Goal: Navigation & Orientation: Find specific page/section

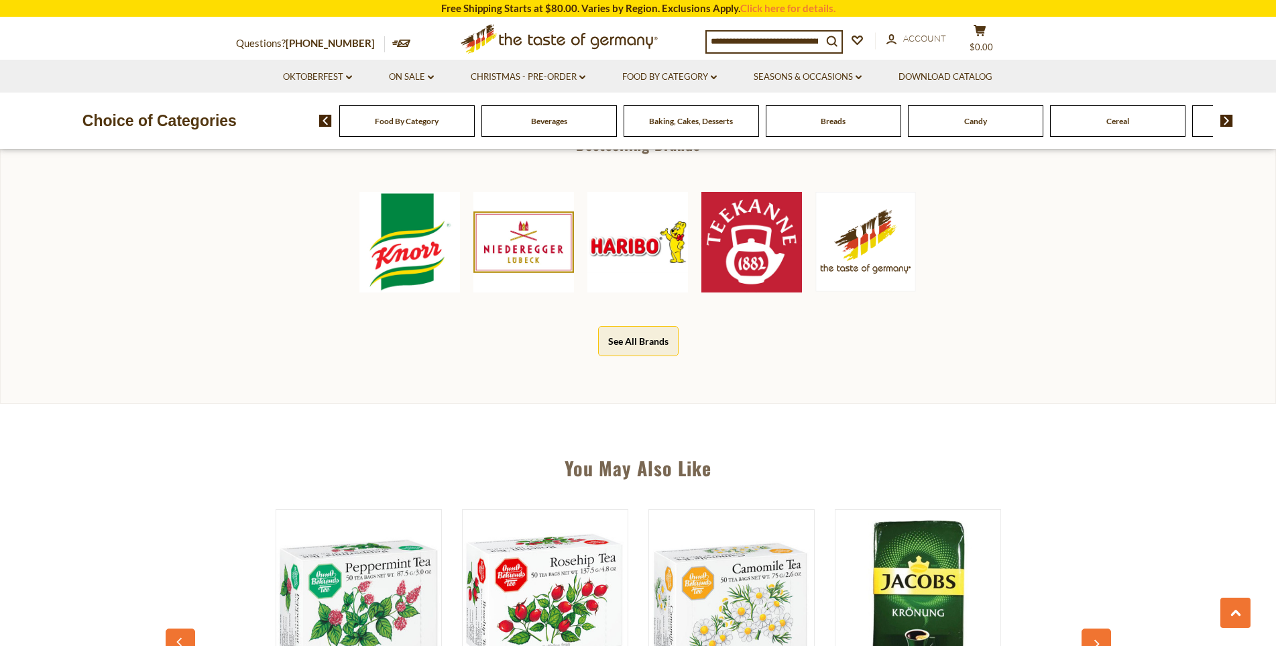
scroll to position [670, 0]
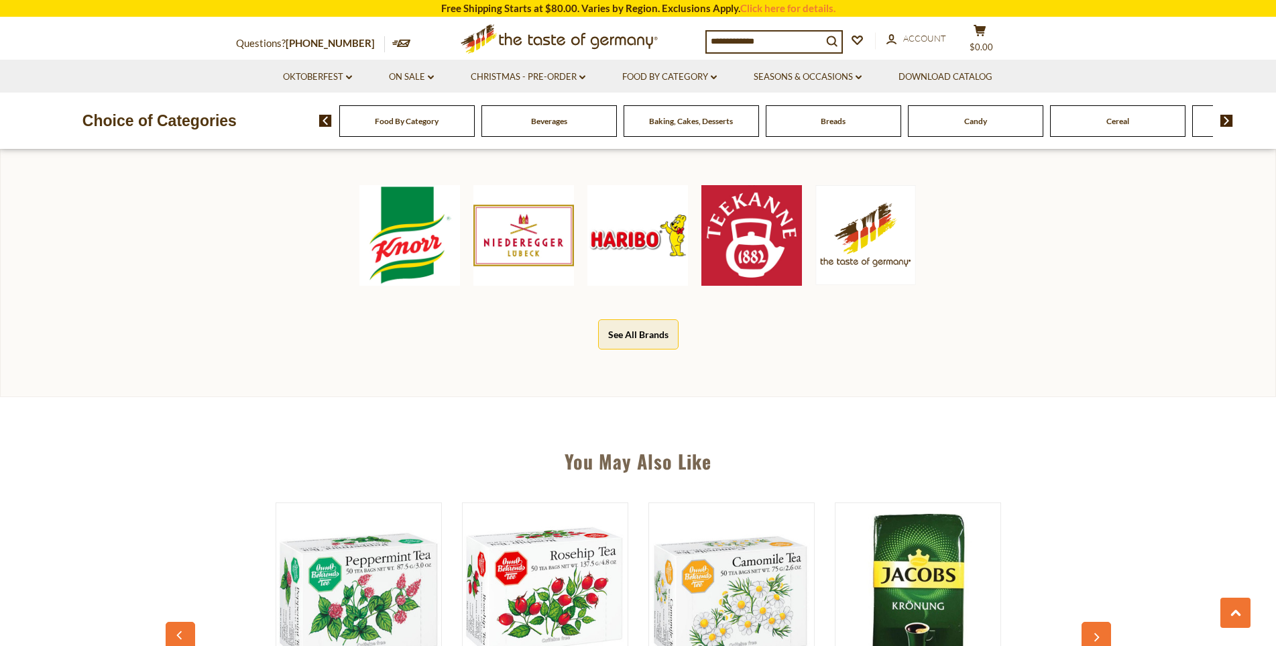
click at [627, 332] on button "See All Brands" at bounding box center [638, 334] width 80 height 30
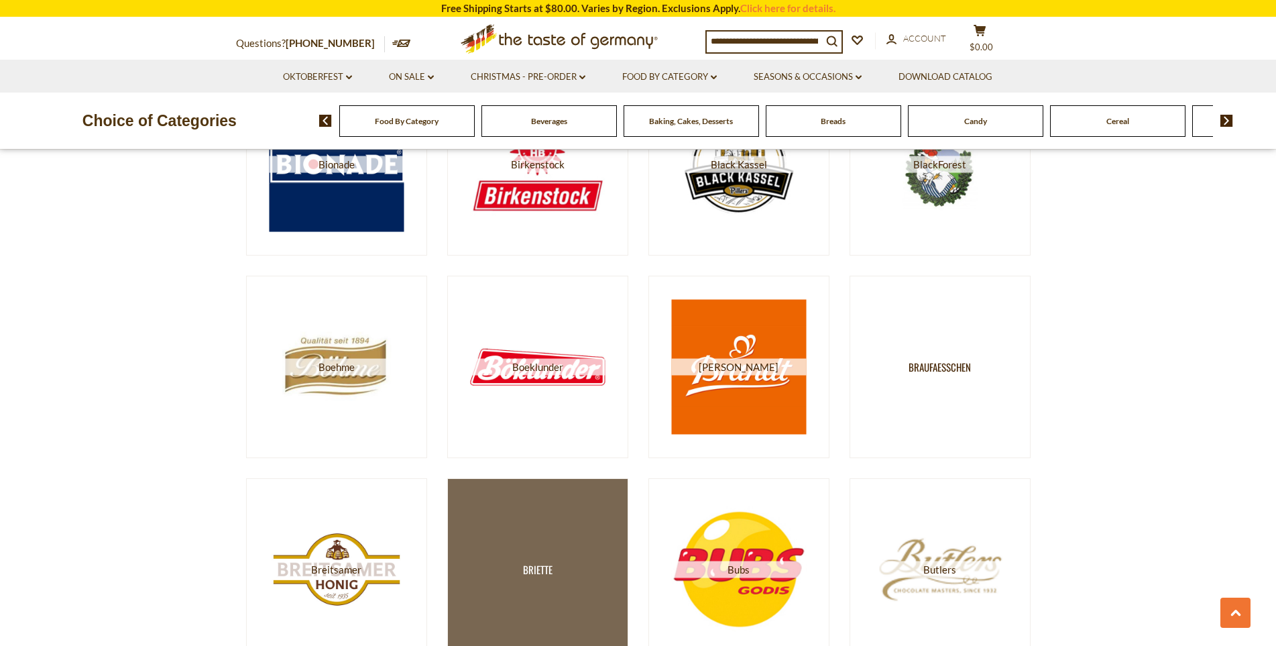
scroll to position [1810, 0]
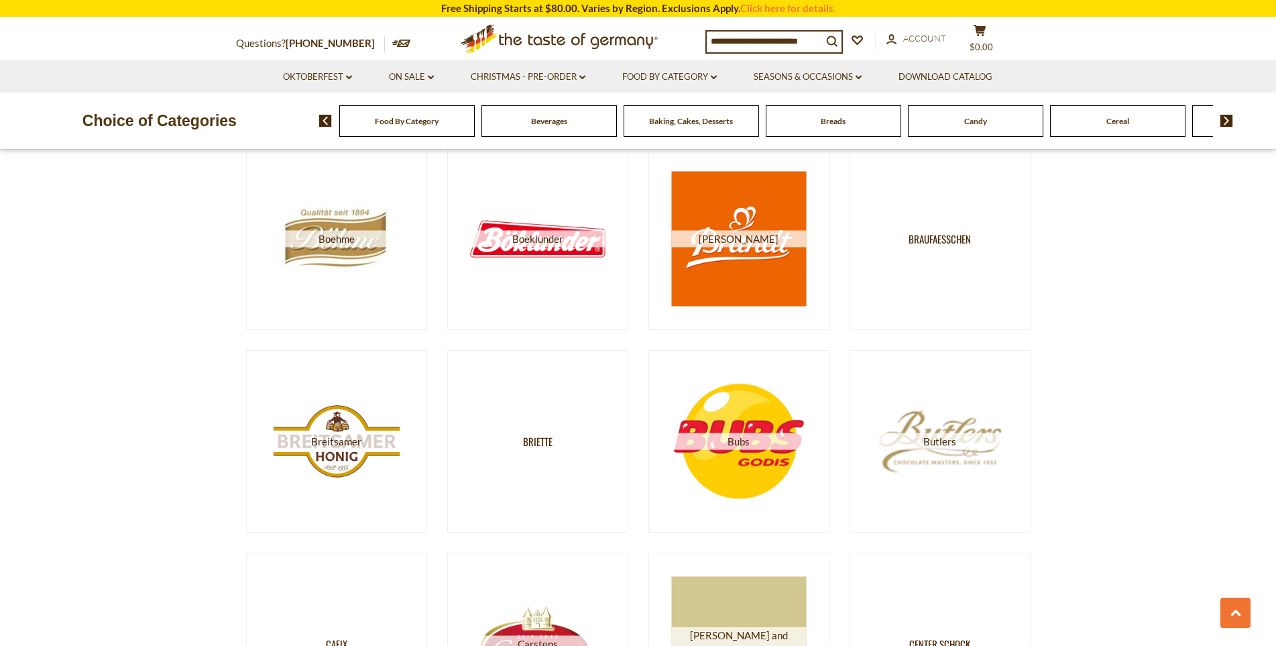
drag, startPoint x: 329, startPoint y: 246, endPoint x: 1221, endPoint y: 271, distance: 891.9
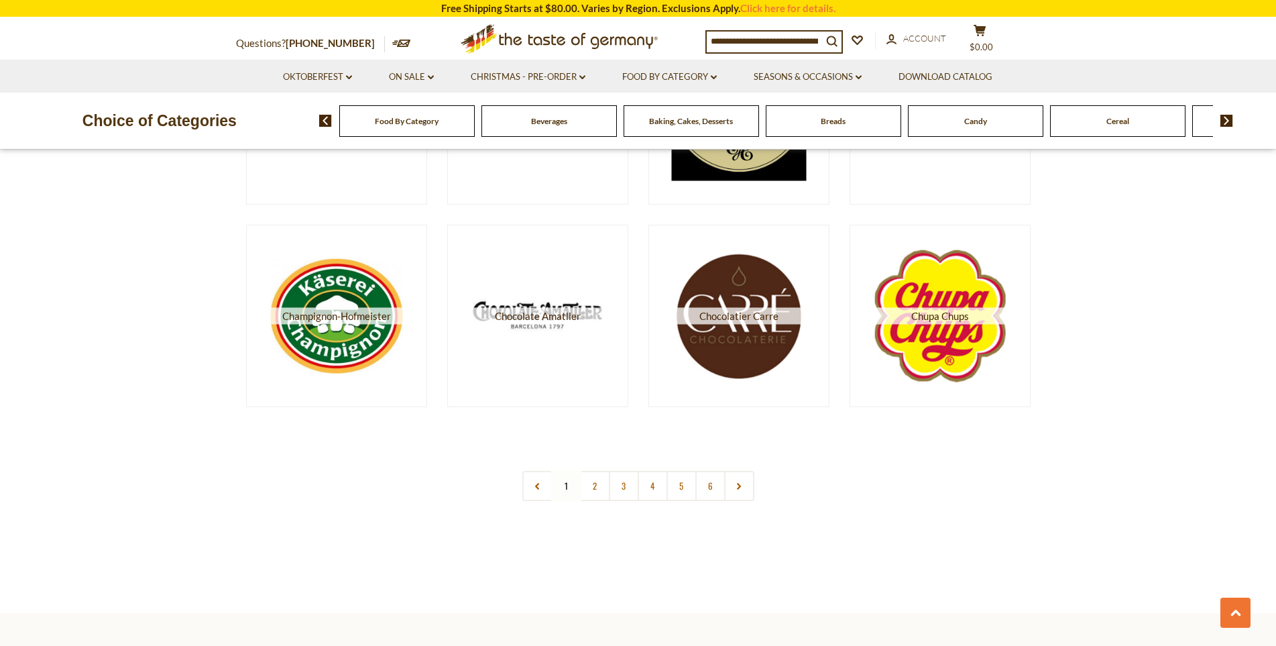
scroll to position [2346, 0]
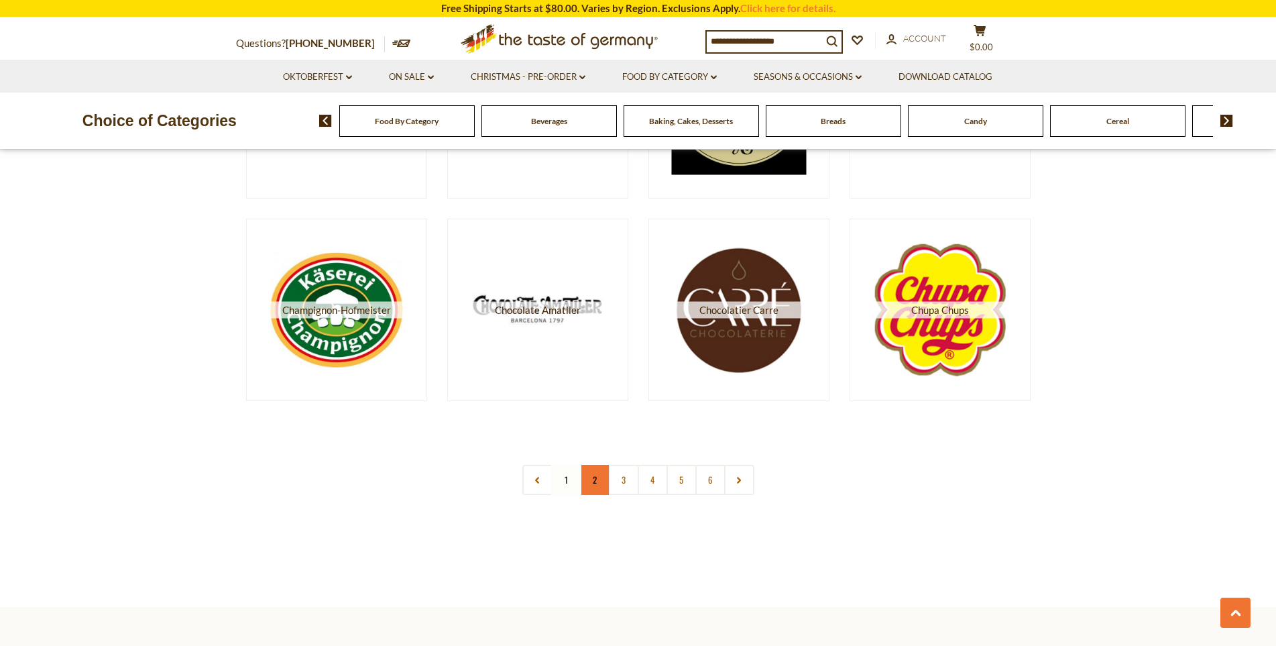
click at [604, 483] on link "2" at bounding box center [595, 480] width 30 height 30
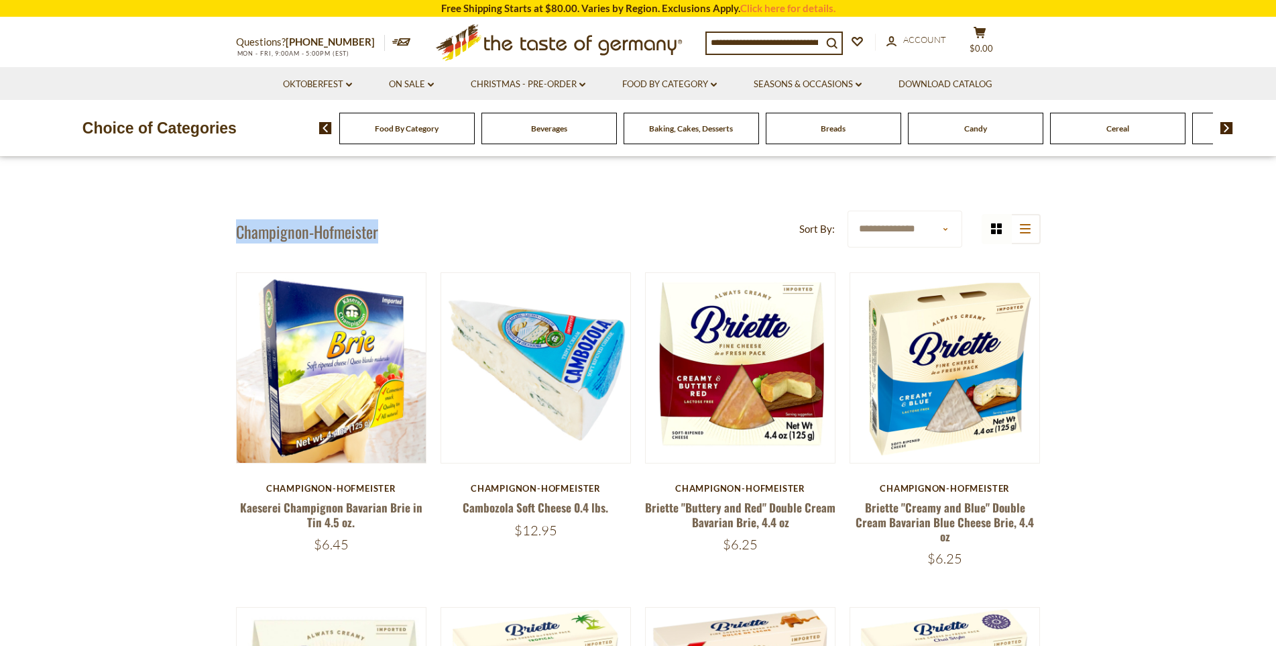
drag, startPoint x: 365, startPoint y: 229, endPoint x: 212, endPoint y: 226, distance: 152.9
copy h1 "Champignon-Hofmeister"
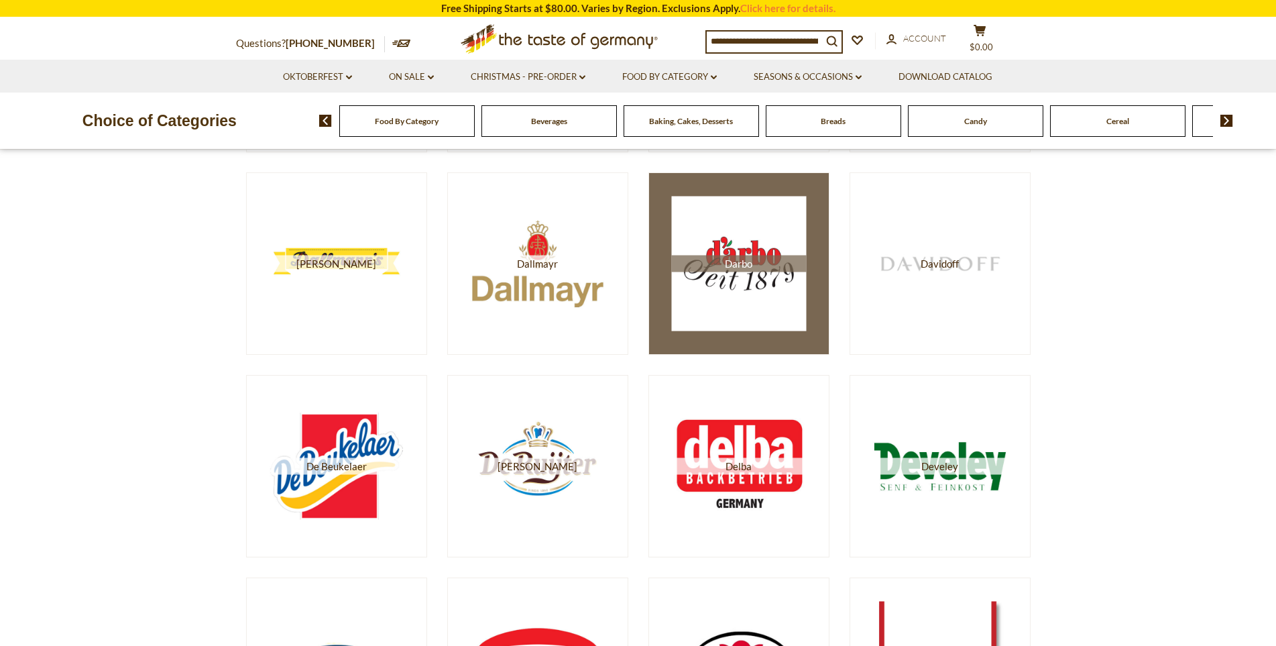
scroll to position [469, 0]
